Goal: Find specific page/section: Find specific page/section

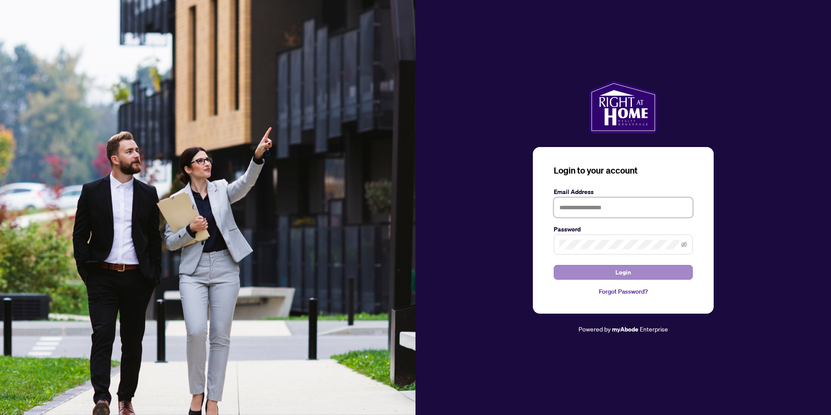
type input "**********"
click at [623, 273] on span "Login" at bounding box center [624, 272] width 16 height 14
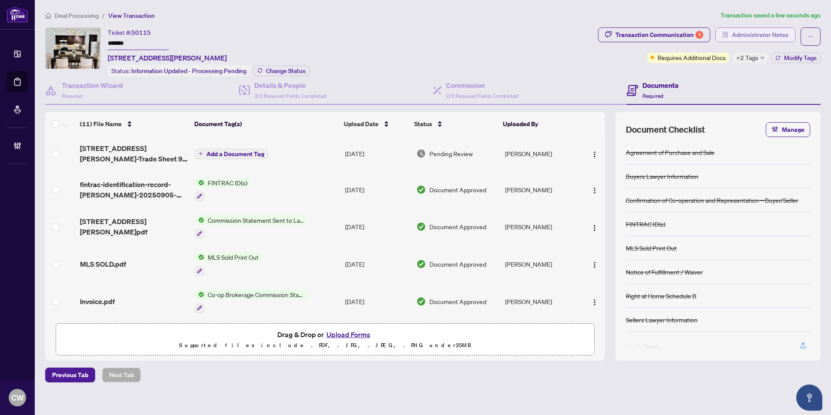
click at [756, 32] on span "Administrator Notes" at bounding box center [760, 35] width 57 height 14
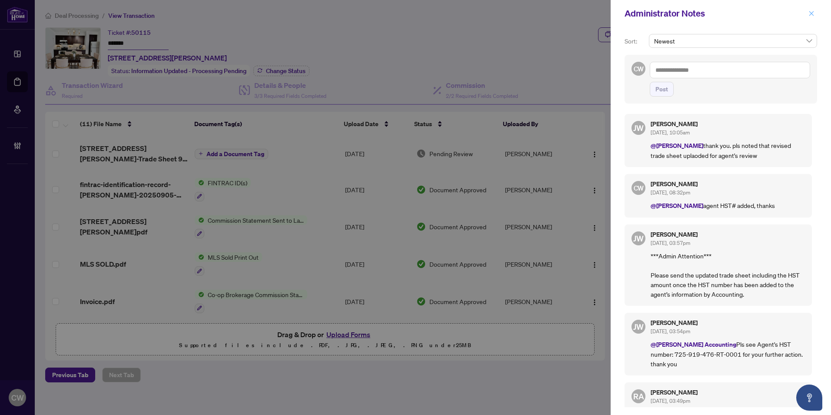
click at [816, 13] on button "button" at bounding box center [811, 13] width 11 height 10
